Goal: Communication & Community: Share content

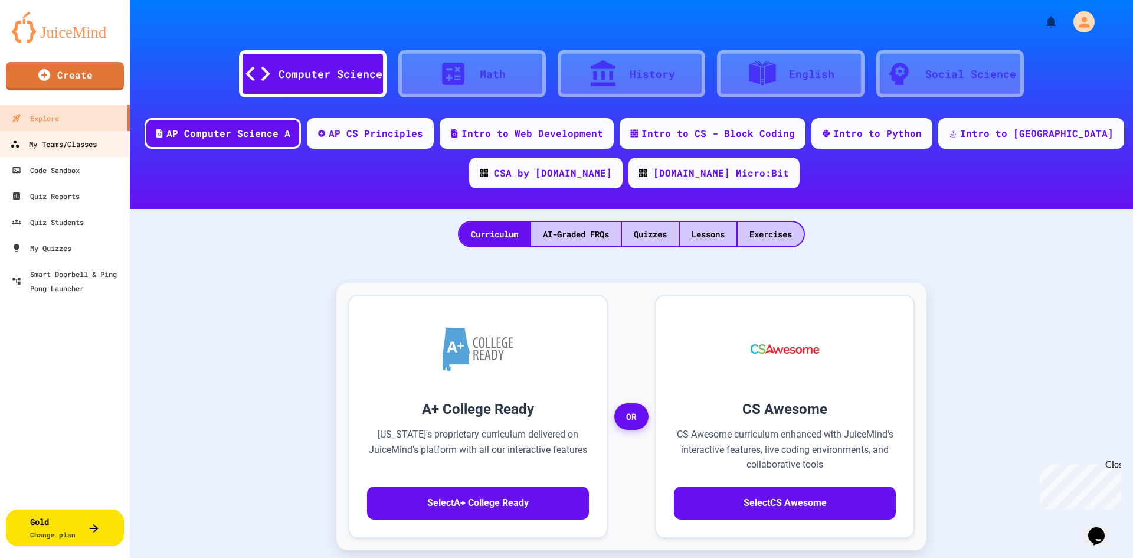
click at [70, 148] on div "My Teams/Classes" at bounding box center [53, 144] width 87 height 15
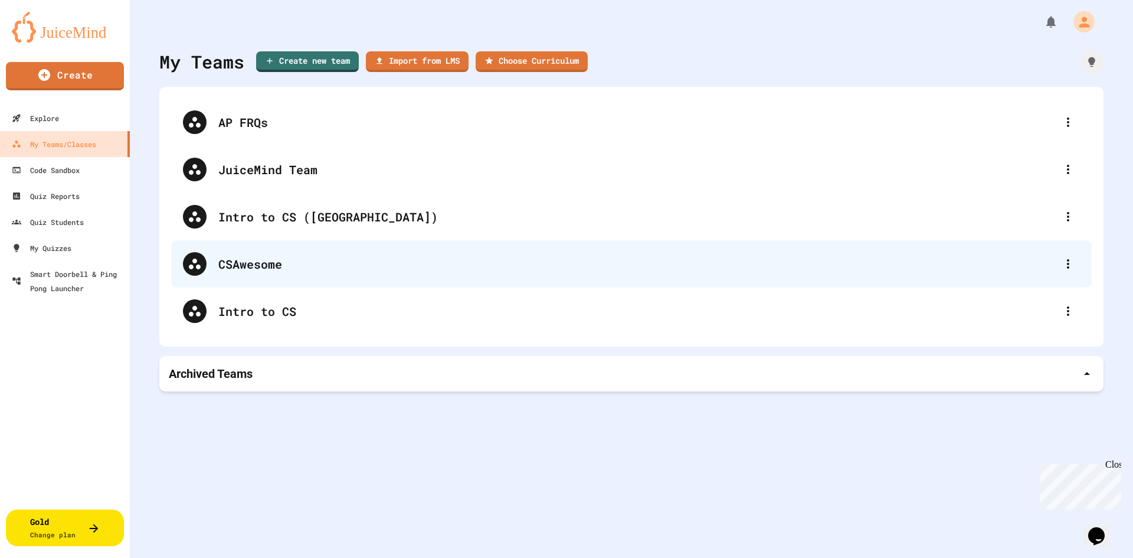
click at [259, 266] on div "CSAwesome" at bounding box center [637, 264] width 838 height 18
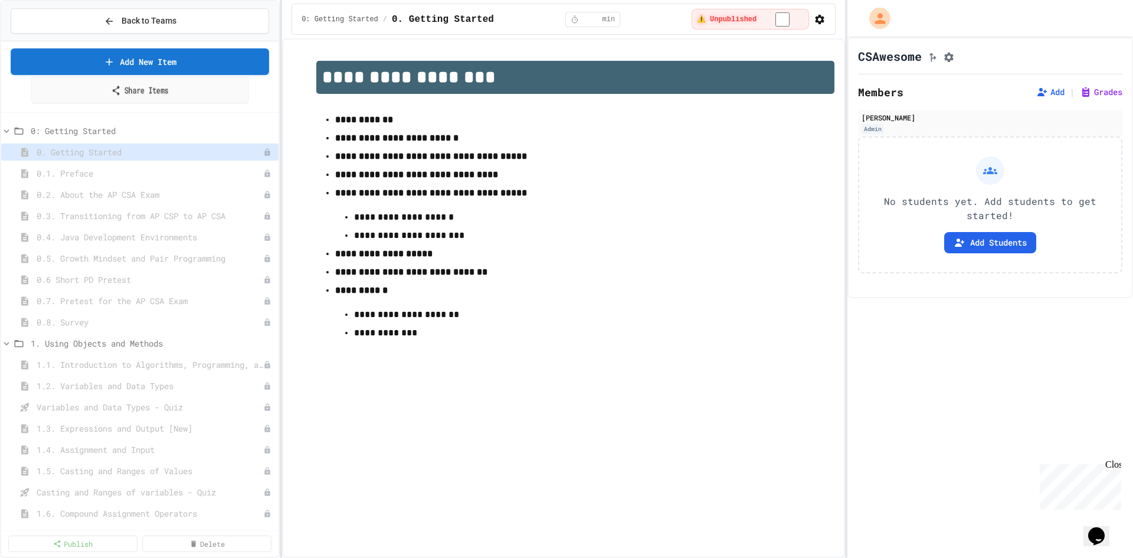
click at [166, 91] on link "Share Items" at bounding box center [140, 90] width 218 height 27
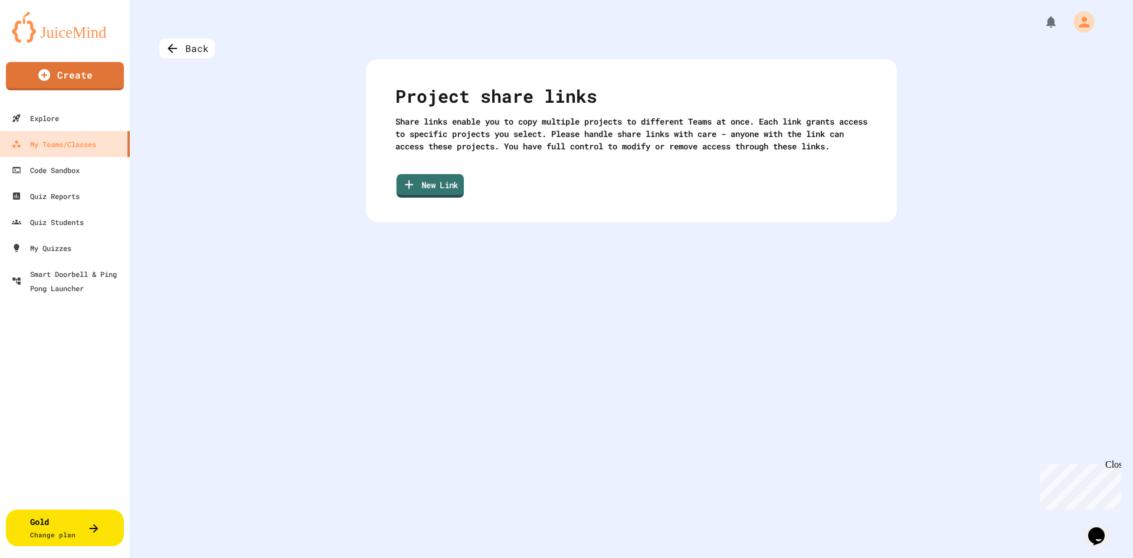
click at [435, 198] on link "New Link" at bounding box center [430, 186] width 67 height 24
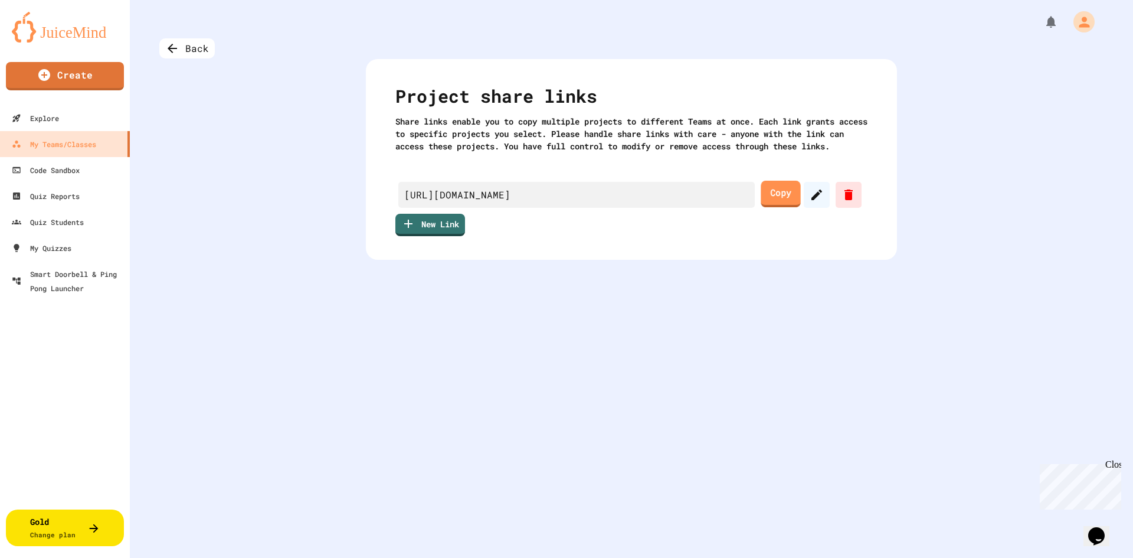
click at [775, 207] on link "Copy" at bounding box center [781, 194] width 40 height 27
click at [185, 51] on div "Back" at bounding box center [186, 48] width 55 height 20
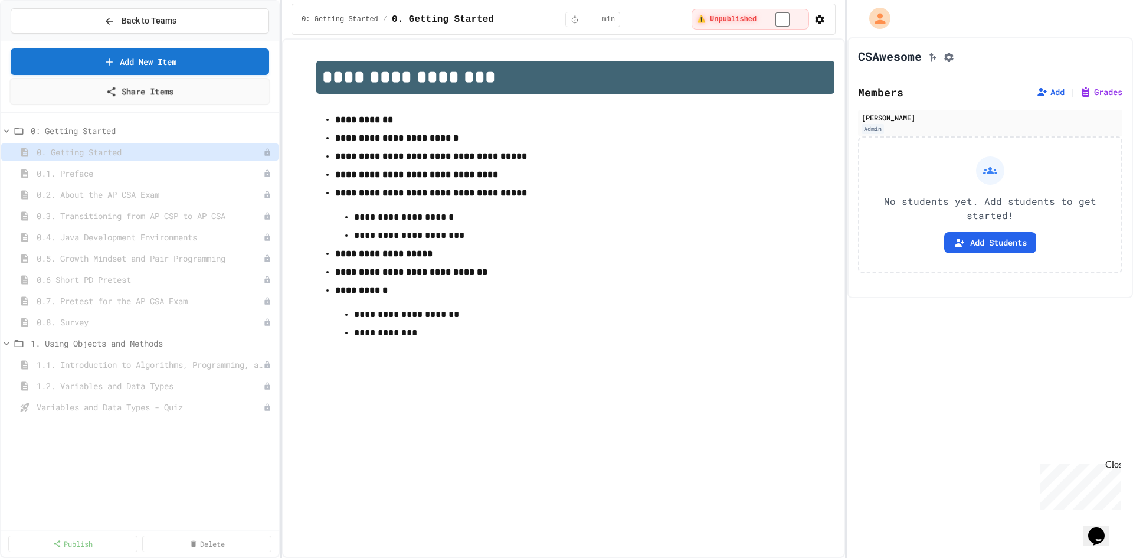
click at [160, 93] on link "Share Items" at bounding box center [139, 91] width 260 height 27
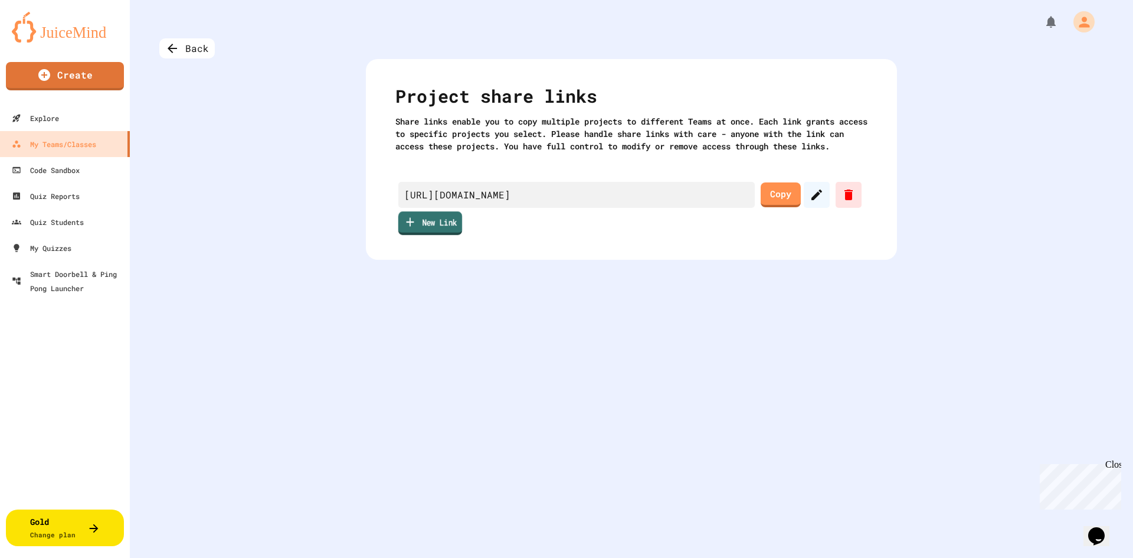
click at [426, 235] on link "New Link" at bounding box center [430, 223] width 64 height 24
drag, startPoint x: 1091, startPoint y: 241, endPoint x: 1045, endPoint y: 223, distance: 48.8
click at [58, 142] on div "My Teams/Classes" at bounding box center [53, 144] width 87 height 15
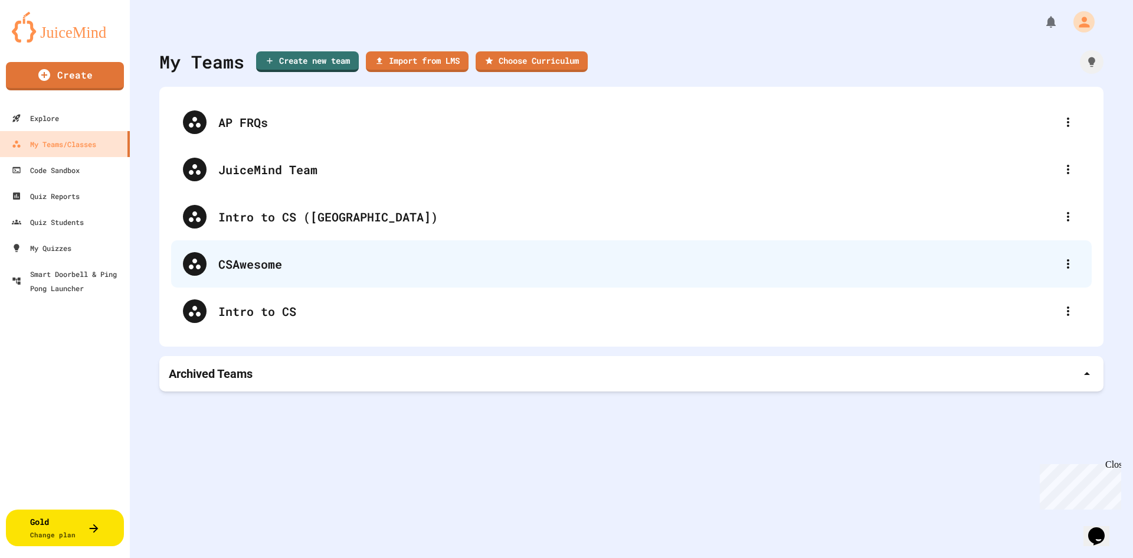
click at [265, 263] on div "CSAwesome" at bounding box center [637, 264] width 838 height 18
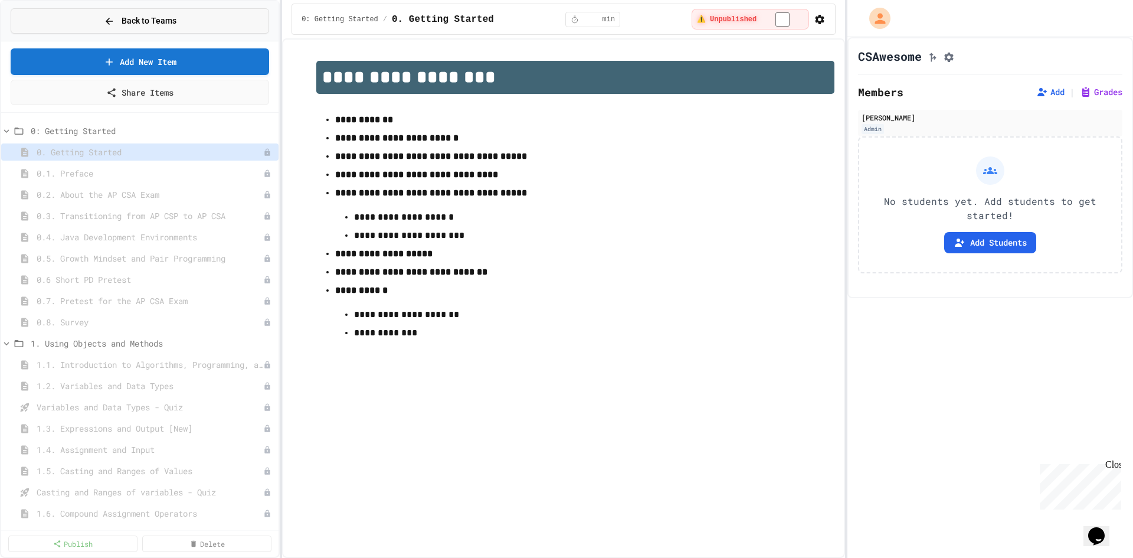
click at [104, 20] on icon at bounding box center [109, 21] width 11 height 11
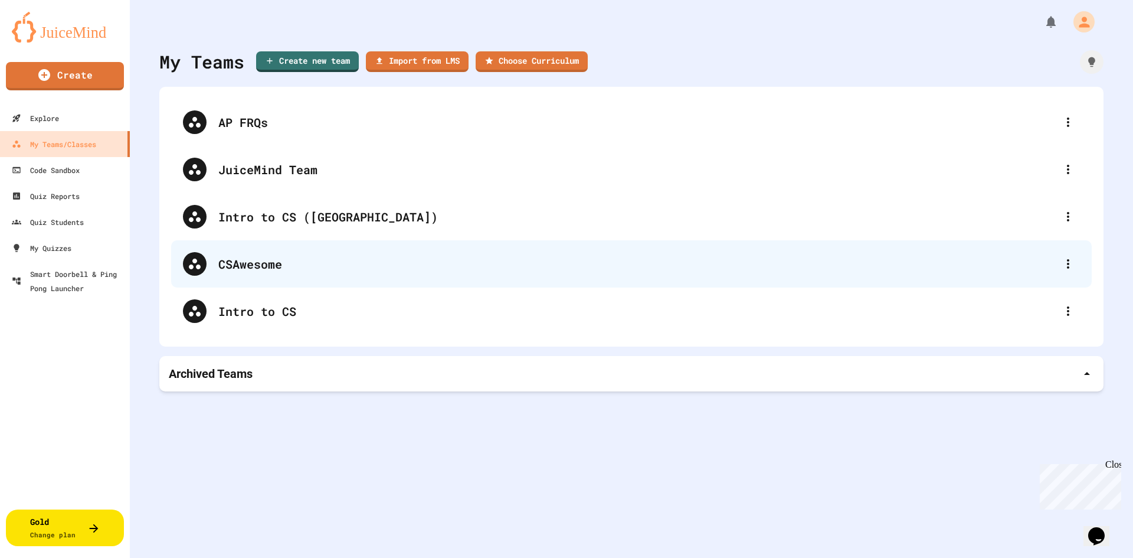
click at [260, 260] on div "CSAwesome" at bounding box center [637, 264] width 838 height 18
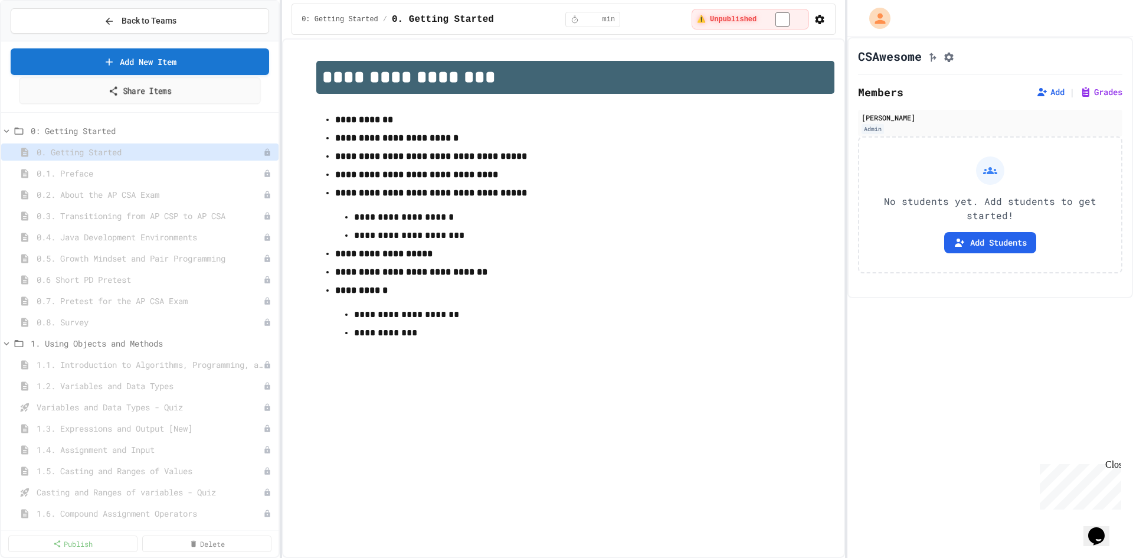
click at [156, 97] on link "Share Items" at bounding box center [140, 90] width 242 height 27
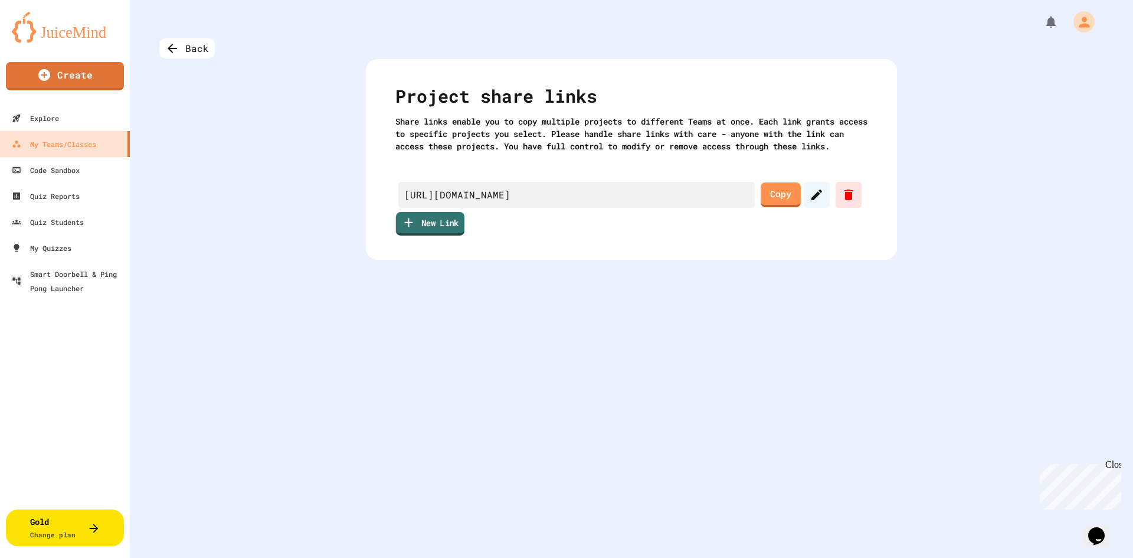
click at [443, 236] on link "New Link" at bounding box center [430, 224] width 68 height 24
click at [778, 207] on link "Copy" at bounding box center [781, 194] width 40 height 25
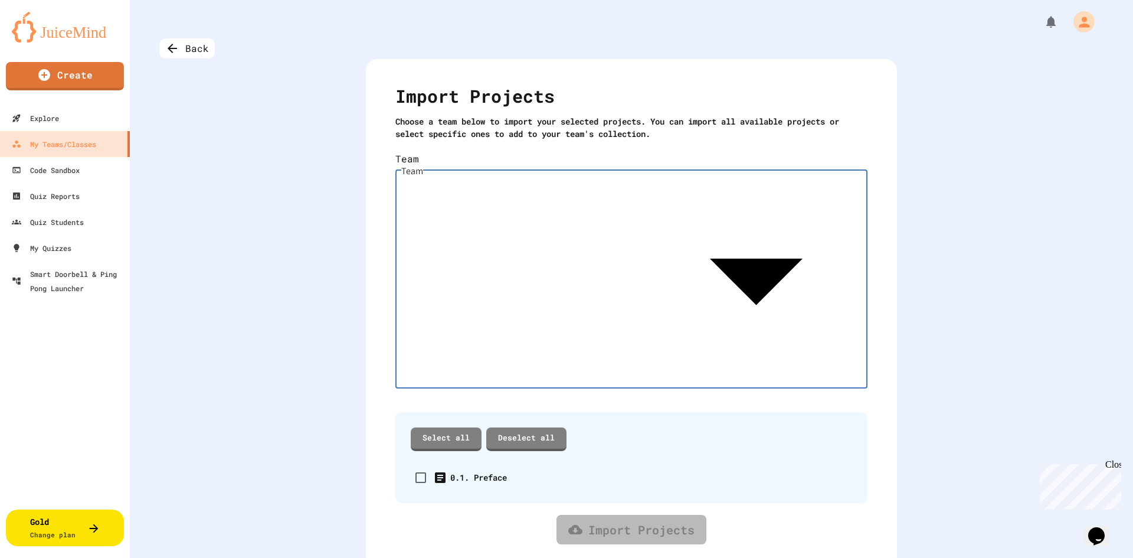
click at [851, 168] on body "We are updating our servers at 7PM EST [DATE]. [PERSON_NAME] should continue to…" at bounding box center [566, 279] width 1133 height 558
type input "**********"
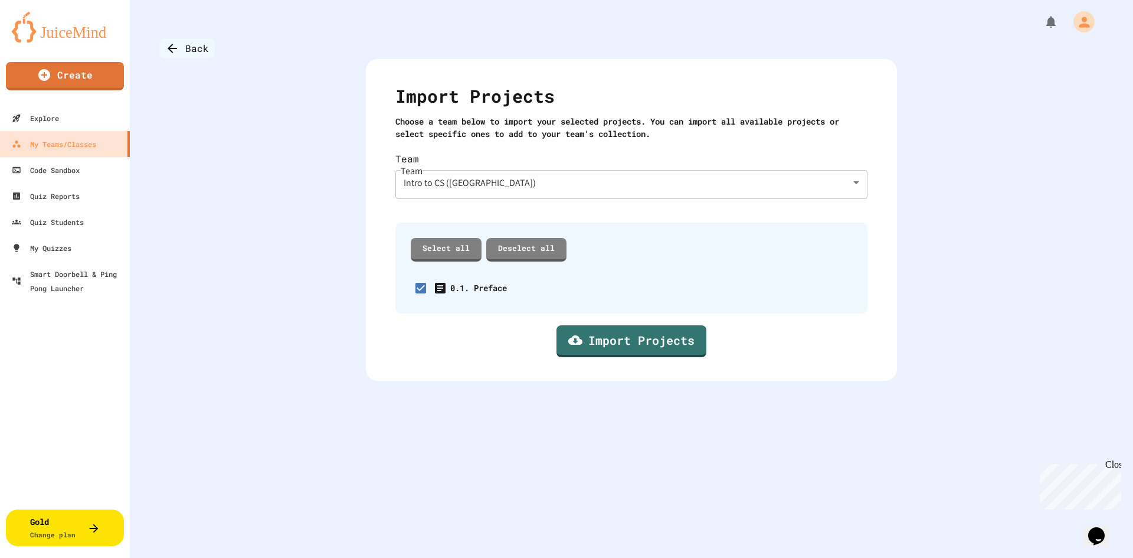
click at [174, 53] on icon at bounding box center [172, 48] width 14 height 14
